Goal: Information Seeking & Learning: Learn about a topic

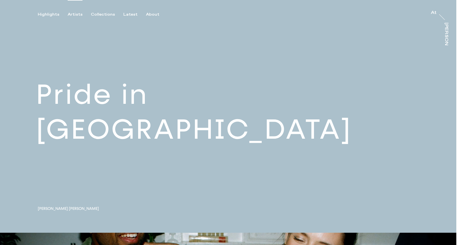
click at [72, 15] on div "Artists" at bounding box center [75, 14] width 15 height 5
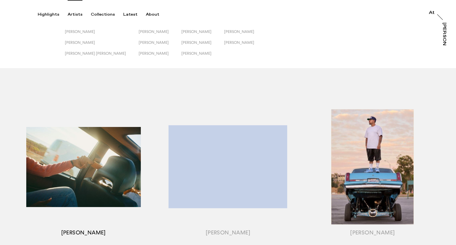
click at [87, 136] on div "button" at bounding box center [83, 174] width 144 height 174
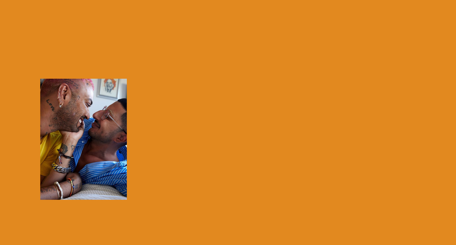
scroll to position [34, 0]
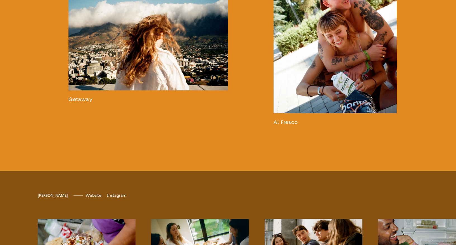
scroll to position [1031, 0]
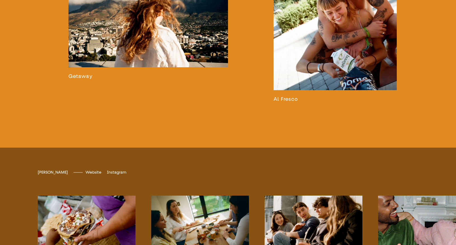
click at [339, 72] on link at bounding box center [335, 3] width 123 height 198
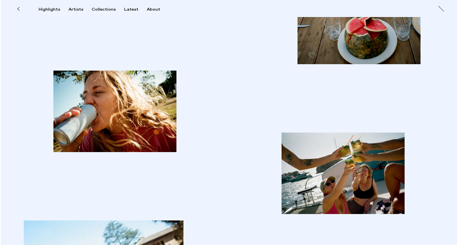
scroll to position [1284, 0]
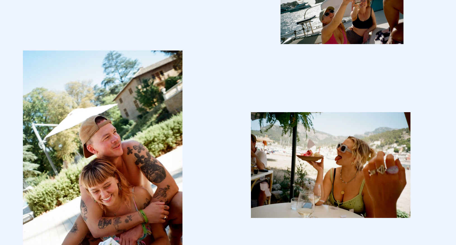
click at [307, 139] on img "button" at bounding box center [331, 165] width 160 height 106
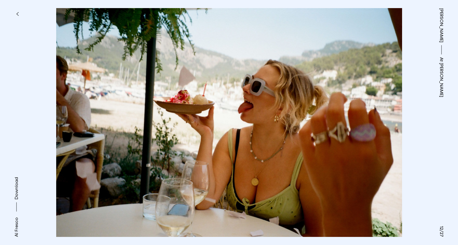
click at [15, 15] on button "button" at bounding box center [17, 14] width 12 height 12
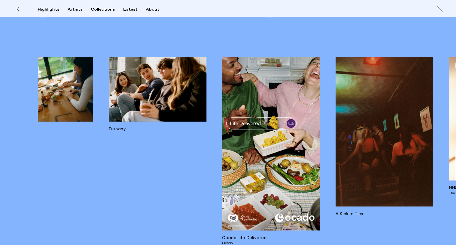
scroll to position [3161, 0]
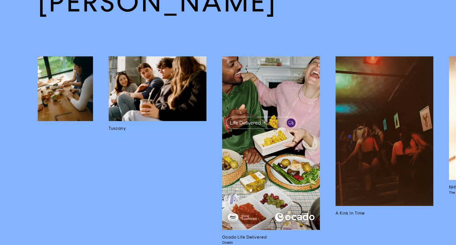
click at [396, 176] on img at bounding box center [385, 131] width 98 height 150
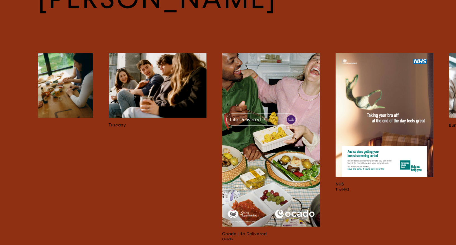
scroll to position [1521, 0]
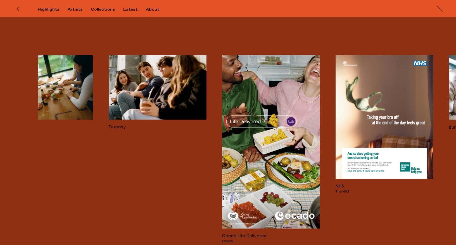
click at [185, 76] on img at bounding box center [158, 87] width 98 height 65
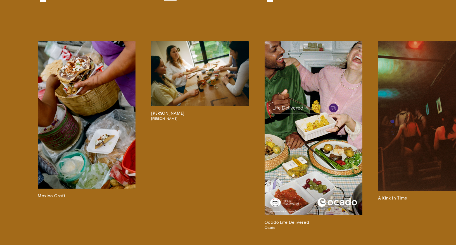
click at [96, 92] on img at bounding box center [87, 115] width 98 height 148
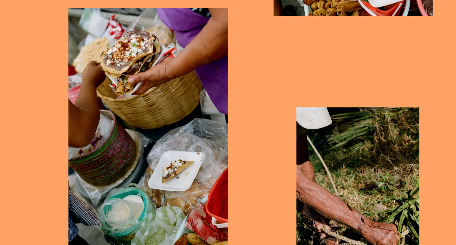
click at [195, 147] on img "button" at bounding box center [148, 128] width 160 height 241
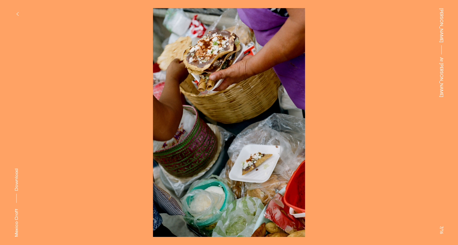
click at [302, 114] on button at bounding box center [343, 61] width 229 height 123
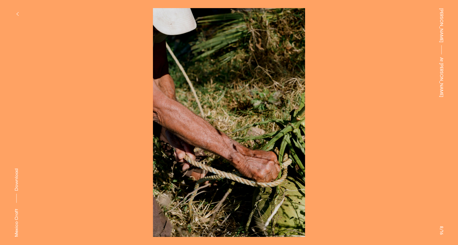
click at [13, 14] on button "button" at bounding box center [17, 14] width 12 height 12
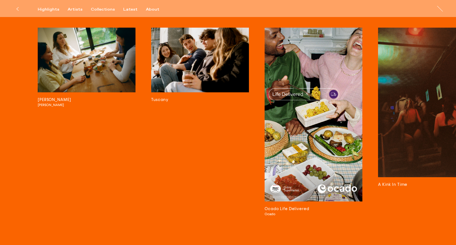
scroll to position [2147, 0]
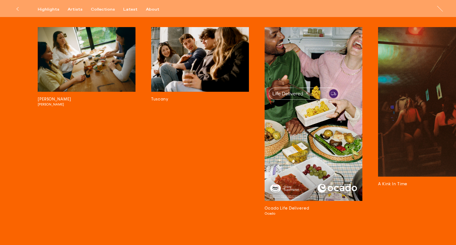
click at [416, 87] on img at bounding box center [427, 102] width 98 height 150
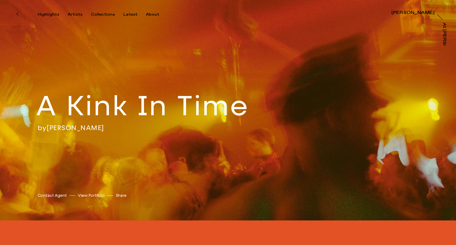
click at [384, 113] on div "A Kink In Time by [PERSON_NAME] [PERSON_NAME] [PERSON_NAME] Contact Agent View …" at bounding box center [228, 110] width 456 height 221
click at [17, 13] on icon at bounding box center [17, 13] width 2 height 3
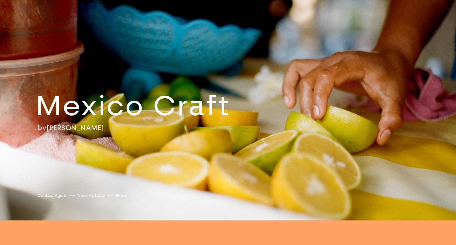
click at [17, 14] on div "Mexico Craft by [PERSON_NAME] [PERSON_NAME] [PERSON_NAME] Contact Agent View Po…" at bounding box center [228, 110] width 456 height 221
click at [18, 13] on icon at bounding box center [17, 13] width 2 height 3
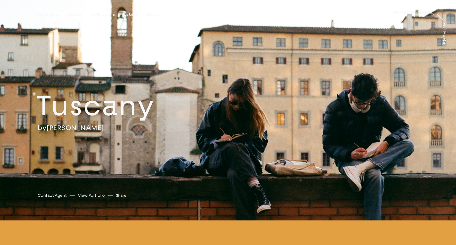
click at [6, 9] on div "Highlights Artists Collections Latest About [PERSON_NAME] [PERSON_NAME] [PERSON…" at bounding box center [229, 8] width 458 height 17
click at [10, 13] on div "Highlights Artists Collections Latest About [PERSON_NAME] [PERSON_NAME] [PERSON…" at bounding box center [229, 8] width 458 height 17
click at [15, 15] on button at bounding box center [17, 14] width 12 height 12
click at [13, 11] on button at bounding box center [17, 14] width 12 height 12
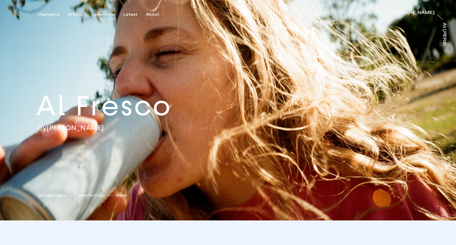
click at [13, 13] on button at bounding box center [17, 14] width 12 height 12
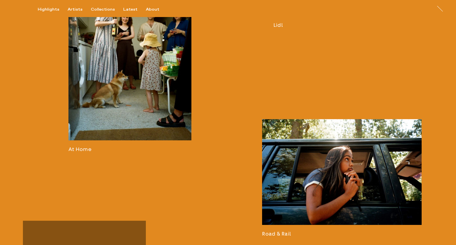
scroll to position [465, 0]
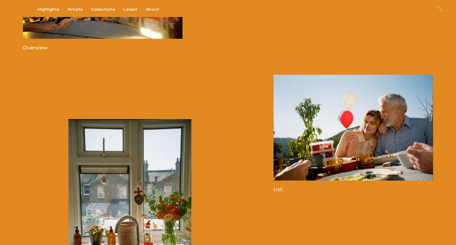
click at [337, 138] on link at bounding box center [354, 134] width 160 height 118
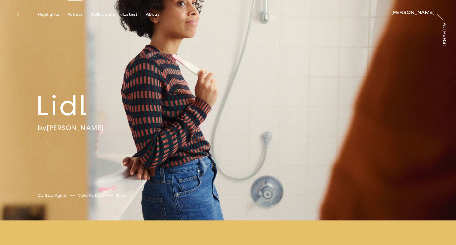
click at [75, 13] on div "Artists" at bounding box center [75, 14] width 15 height 5
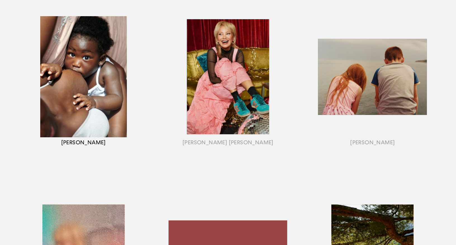
scroll to position [426, 0]
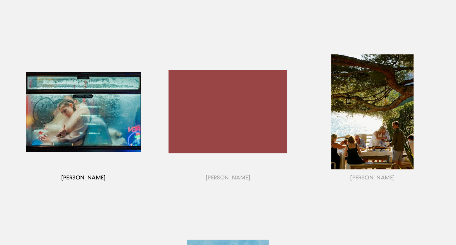
click at [111, 129] on div "button" at bounding box center [83, 119] width 144 height 174
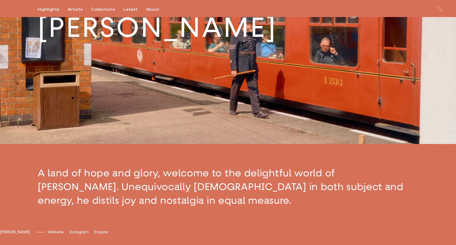
scroll to position [22, 0]
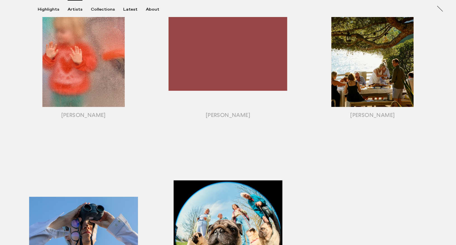
scroll to position [430, 0]
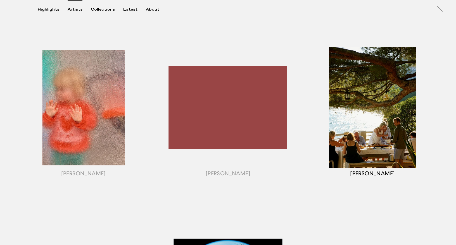
click at [369, 142] on div "button" at bounding box center [372, 115] width 144 height 174
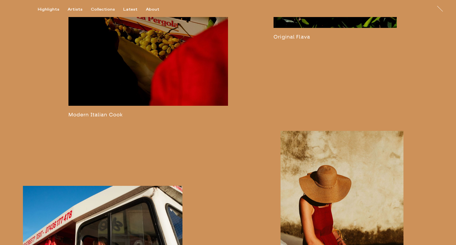
scroll to position [1209, 0]
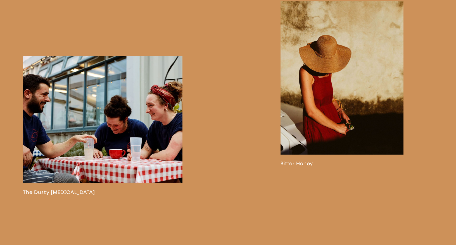
click at [111, 131] on link at bounding box center [103, 126] width 160 height 140
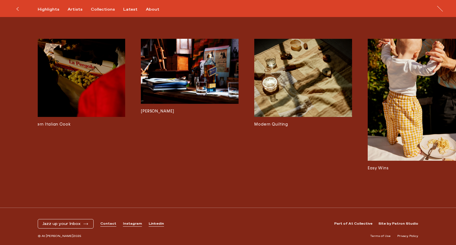
scroll to position [0, 1012]
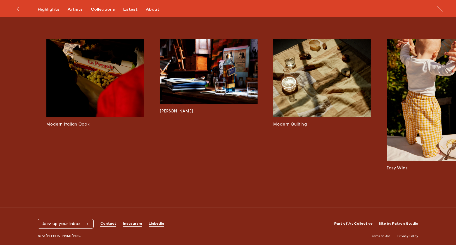
click at [112, 83] on img at bounding box center [95, 78] width 98 height 78
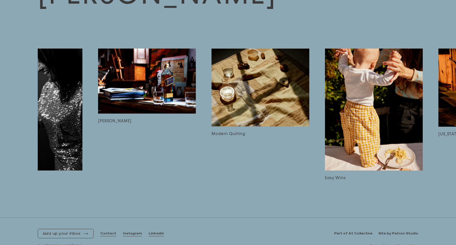
scroll to position [0, 1283]
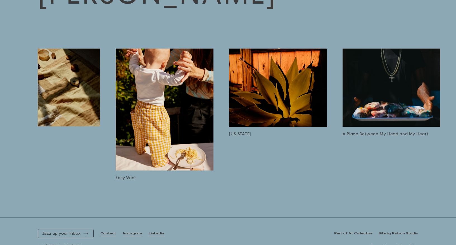
click at [387, 80] on img at bounding box center [392, 88] width 98 height 78
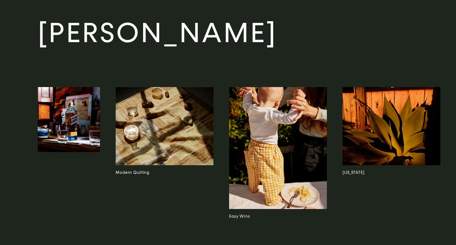
scroll to position [1189, 0]
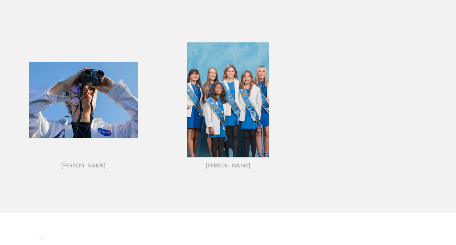
scroll to position [615, 0]
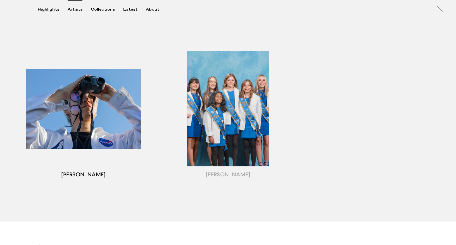
click at [106, 114] on div "button" at bounding box center [83, 116] width 144 height 174
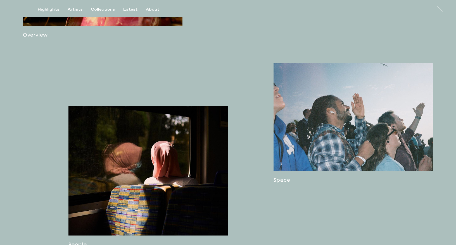
scroll to position [526, 0]
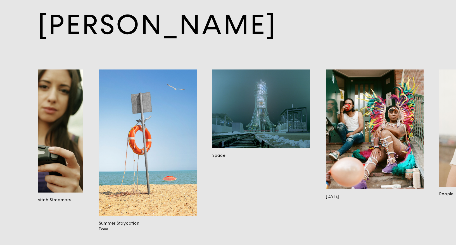
scroll to position [0, 1244]
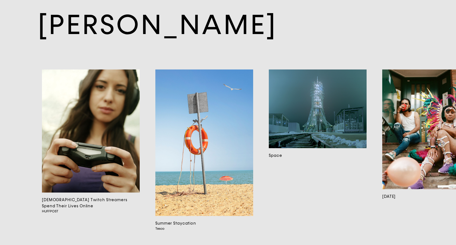
click at [126, 142] on img at bounding box center [91, 131] width 98 height 123
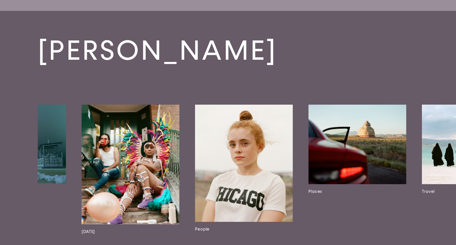
scroll to position [0, 1510]
